Goal: Navigation & Orientation: Find specific page/section

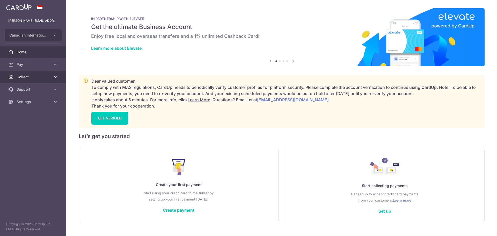
click at [41, 78] on span "Collect" at bounding box center [34, 76] width 34 height 5
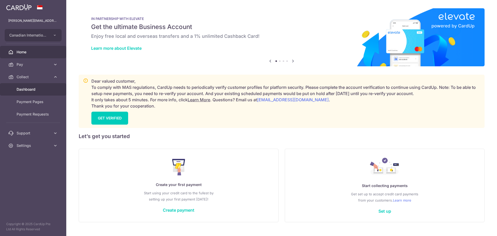
click at [36, 90] on span "Dashboard" at bounding box center [34, 89] width 34 height 5
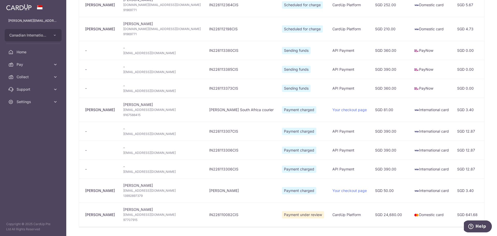
scroll to position [52, 0]
